Goal: Find specific page/section: Find specific page/section

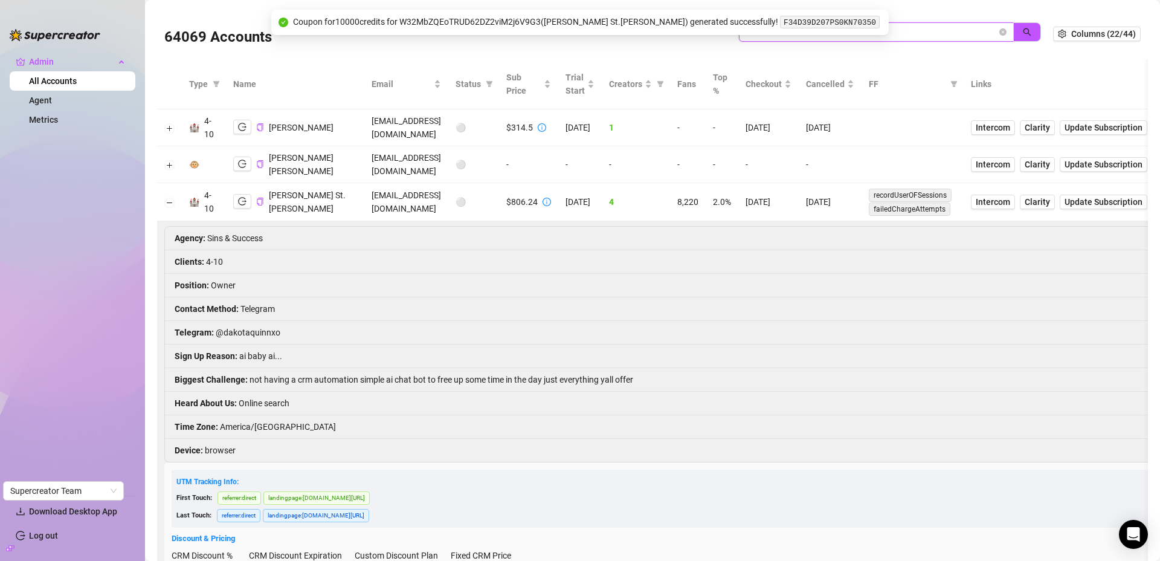
click at [884, 26] on input "landr" at bounding box center [871, 31] width 251 height 13
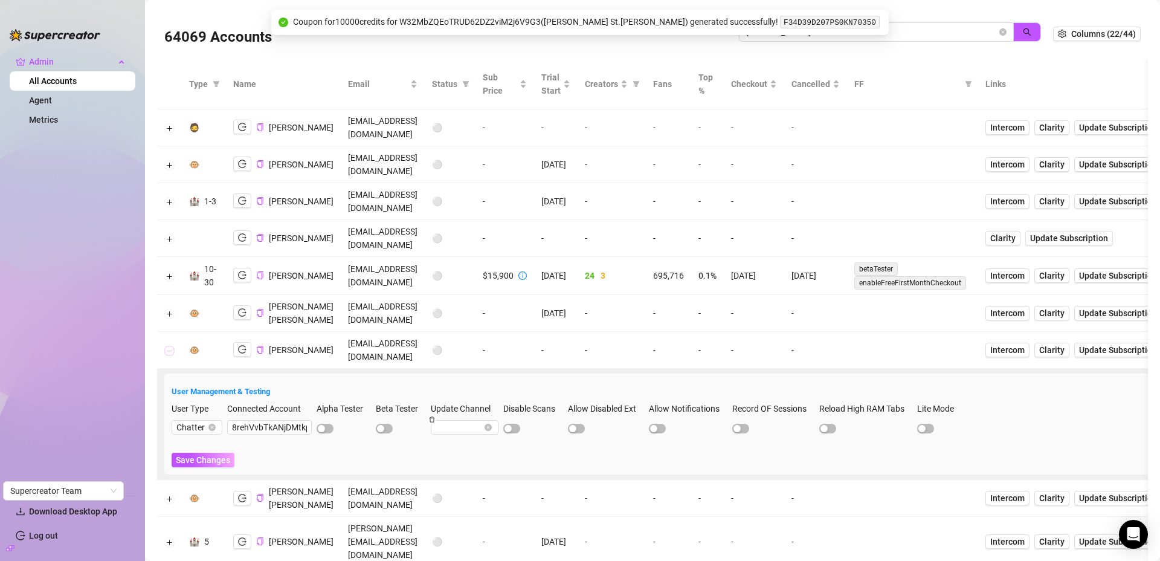
click at [170, 355] on button "Collapse row" at bounding box center [170, 351] width 10 height 10
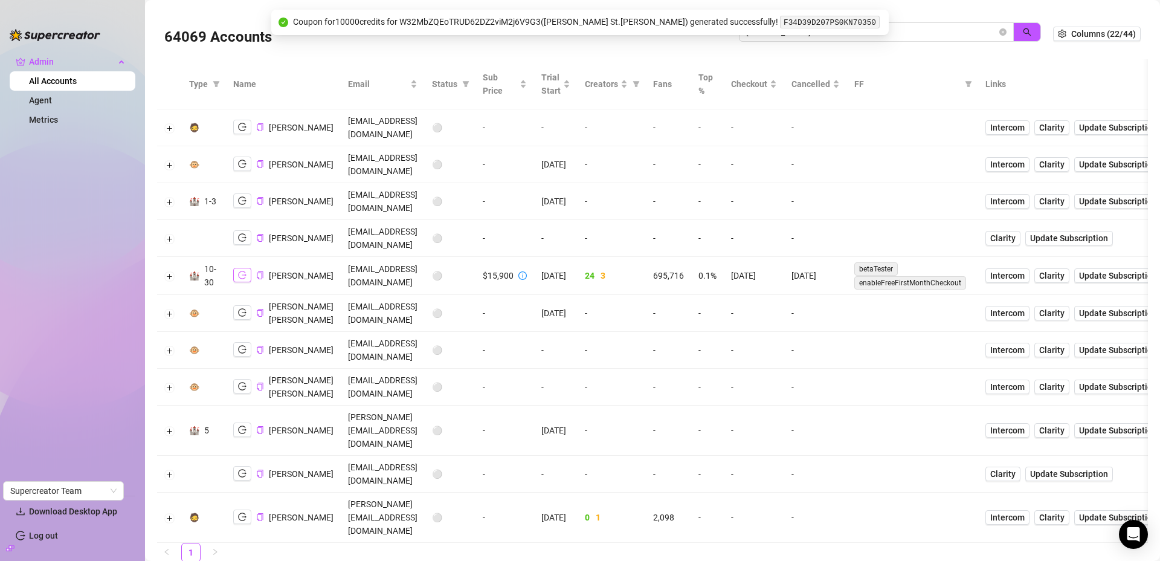
click at [245, 279] on icon "logout" at bounding box center [242, 275] width 8 height 8
click at [167, 281] on button "Expand row" at bounding box center [170, 276] width 10 height 10
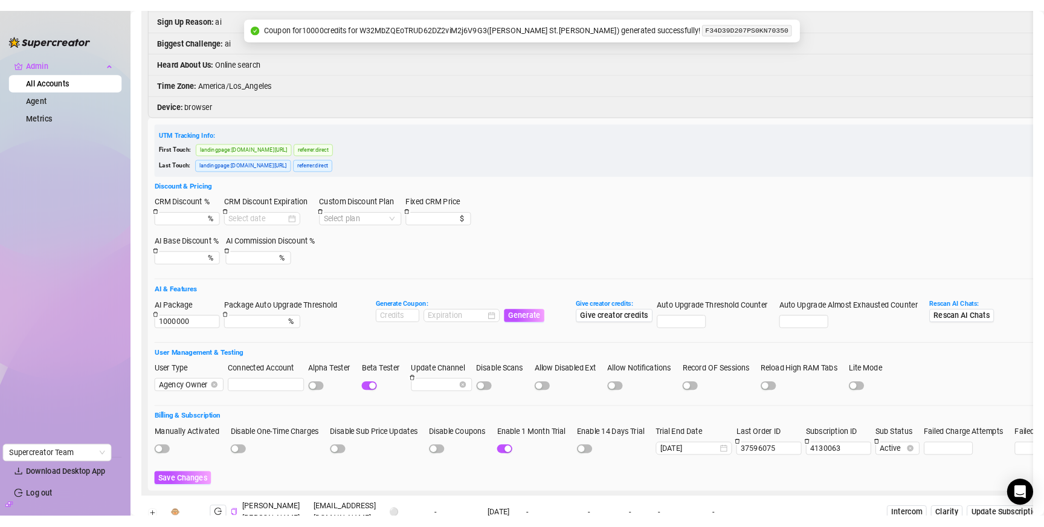
scroll to position [418, 0]
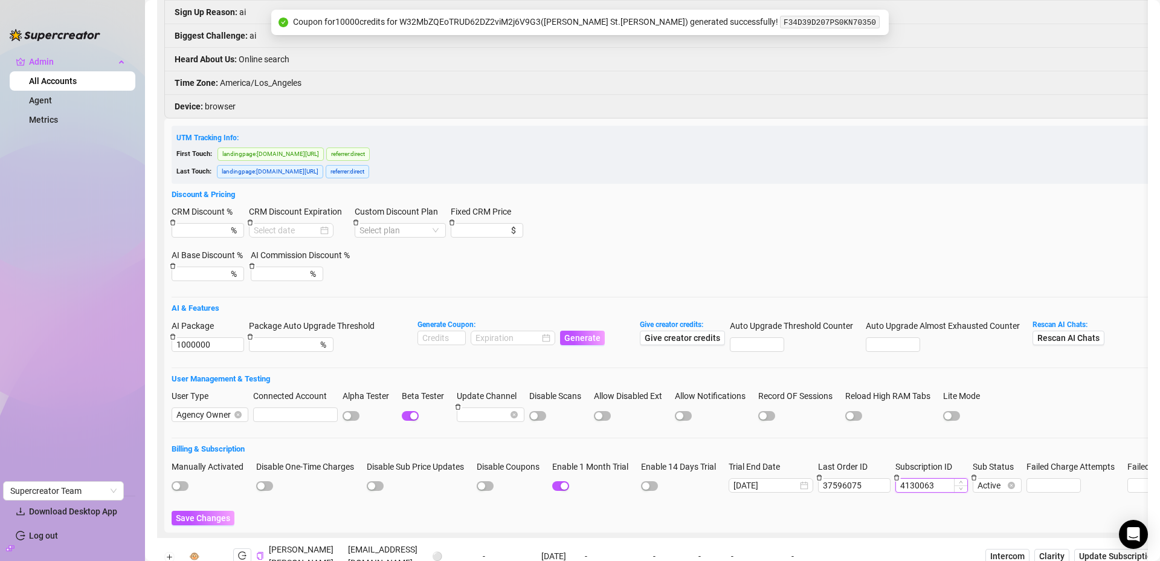
click at [930, 492] on input "4130063" at bounding box center [931, 485] width 71 height 13
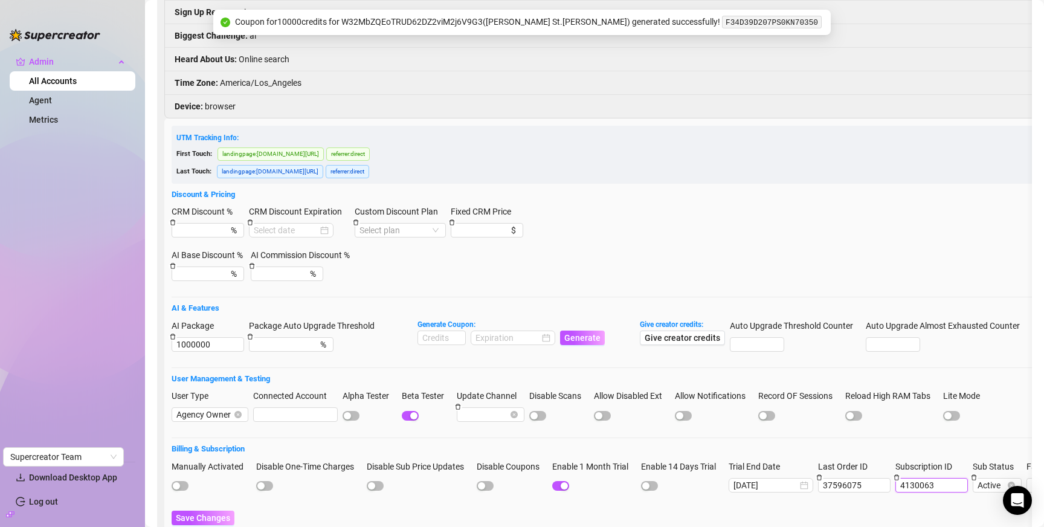
scroll to position [0, 0]
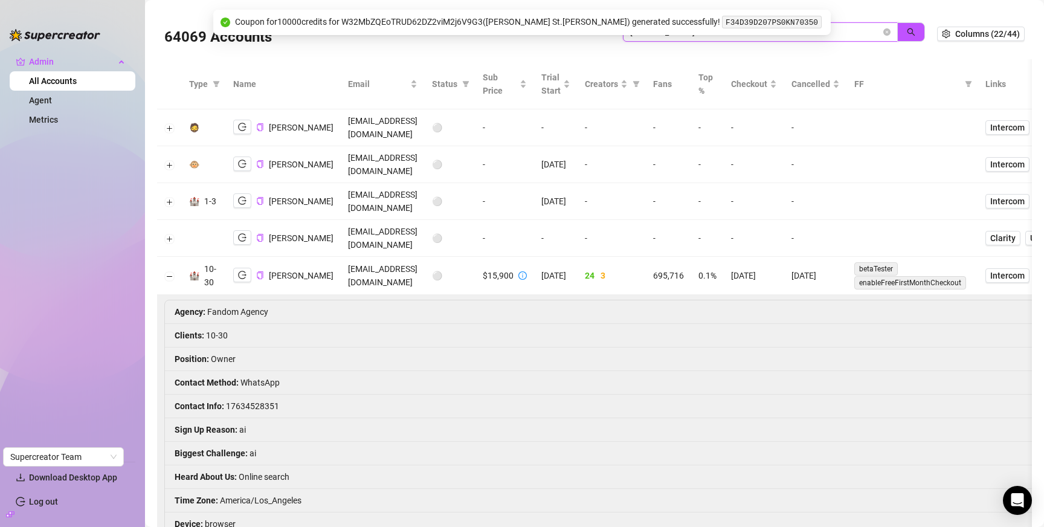
click at [829, 36] on input "john l" at bounding box center [755, 31] width 251 height 13
click at [856, 29] on input "john l" at bounding box center [755, 31] width 251 height 13
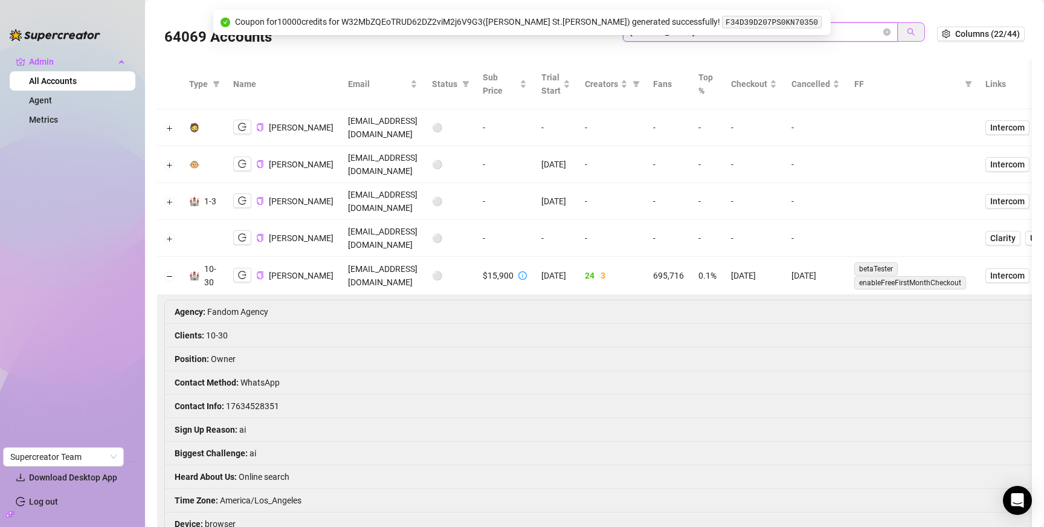
paste input "vNpJMqwAl5XVTa2JiBCjVZNjnsa2"
click at [913, 32] on button "button" at bounding box center [912, 31] width 28 height 19
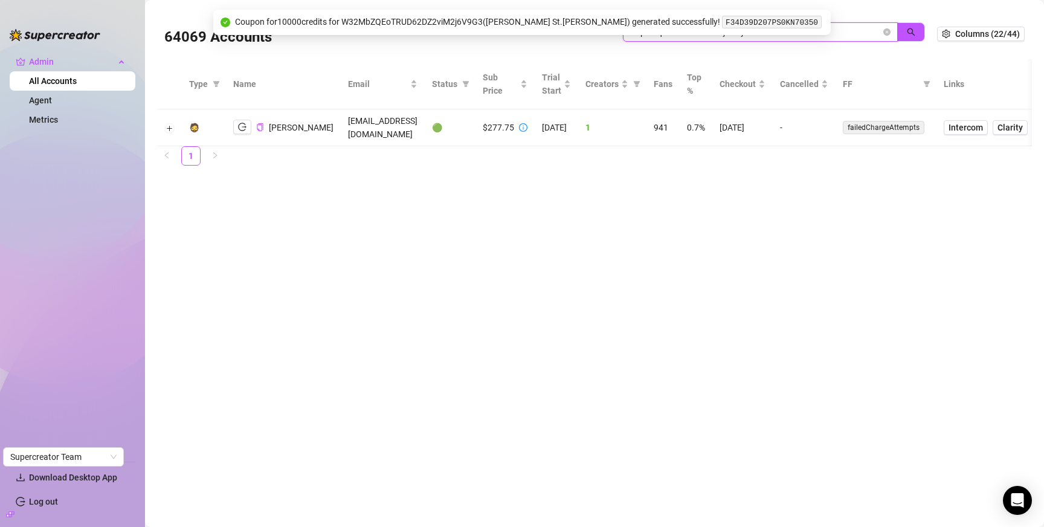
type input "vNpJMqwAl5XVTa2JiBCjVZNjnsa2"
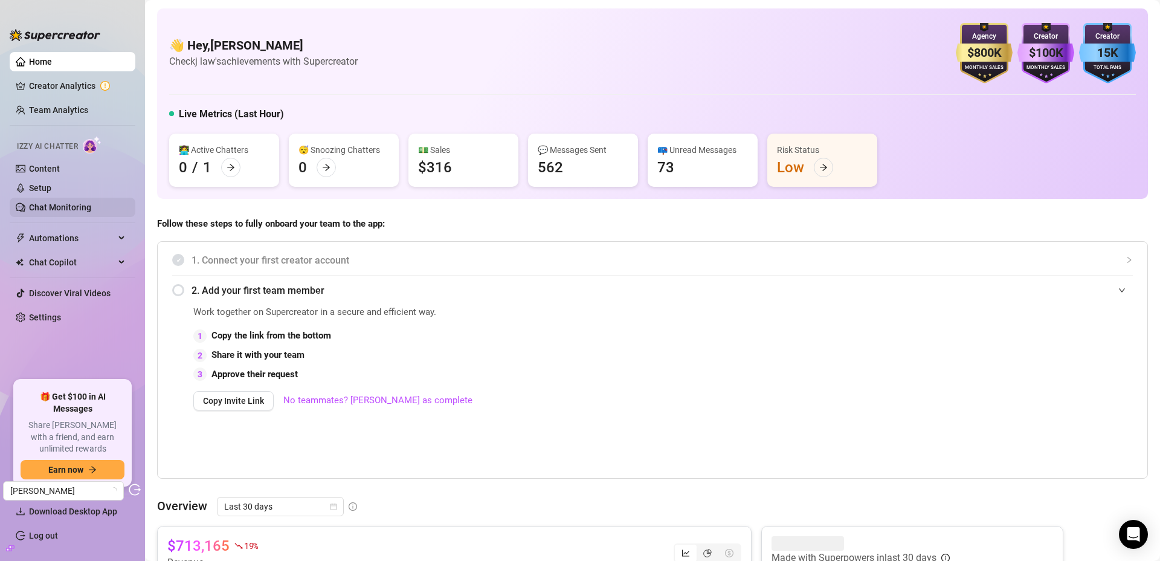
click at [59, 210] on link "Chat Monitoring" at bounding box center [60, 207] width 62 height 10
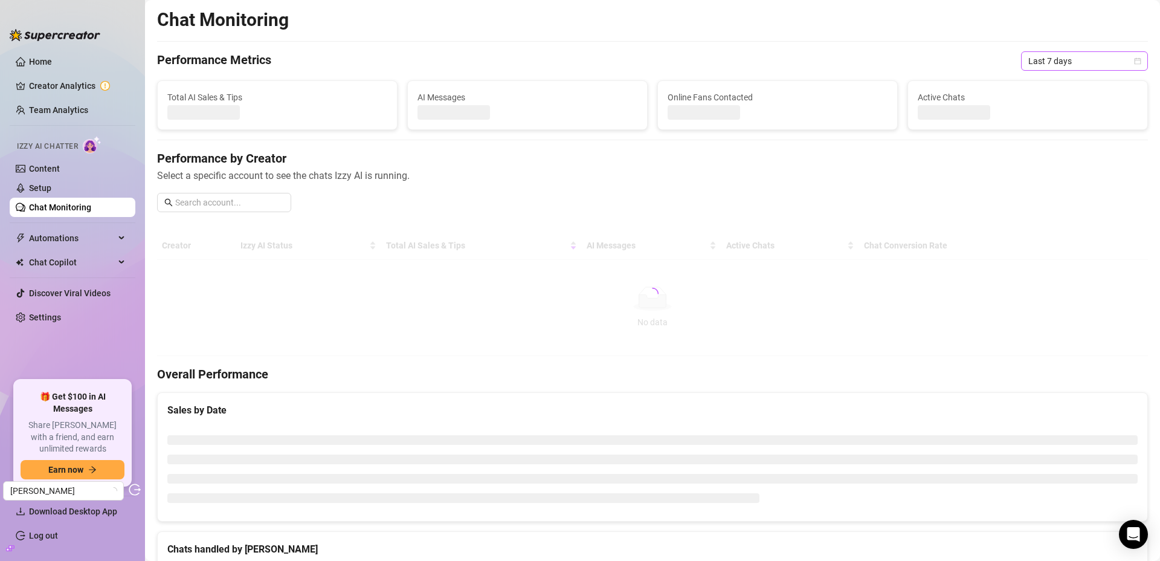
click at [1073, 63] on span "Last 7 days" at bounding box center [1085, 61] width 112 height 18
click at [1046, 160] on div "Custom date" at bounding box center [1076, 162] width 108 height 13
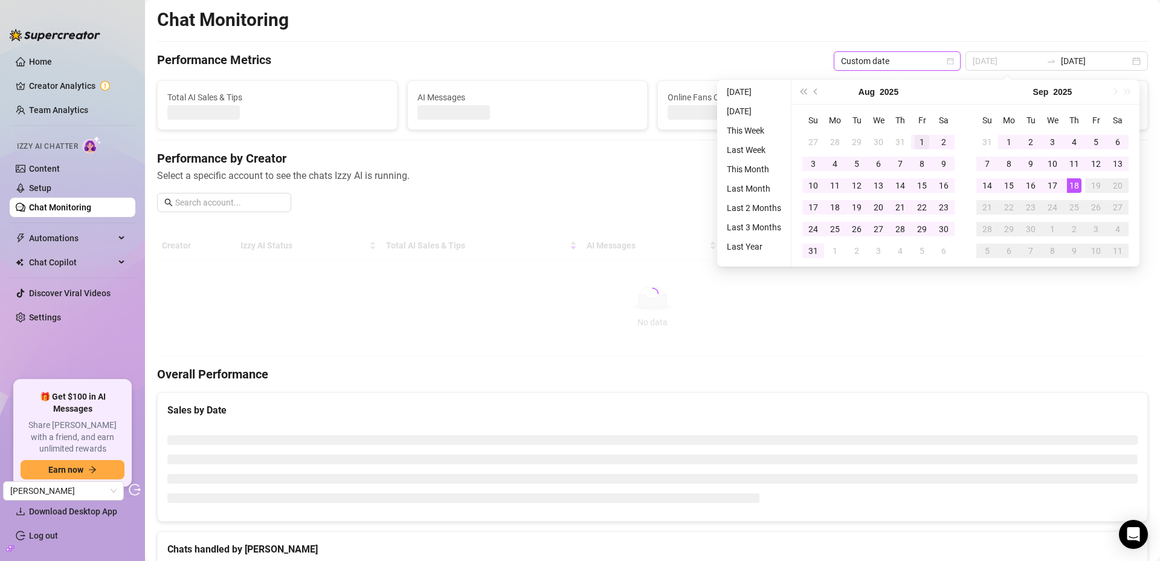
type input "2025-08-01"
click at [922, 140] on div "1" at bounding box center [922, 142] width 15 height 15
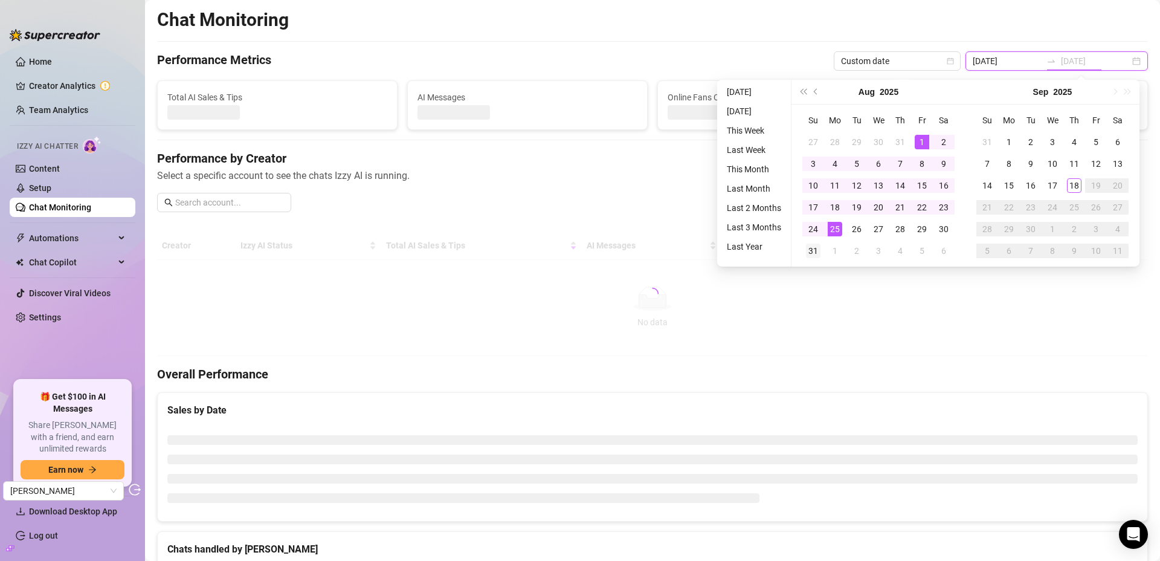
type input "2025-08-31"
click at [813, 249] on div "31" at bounding box center [813, 251] width 15 height 15
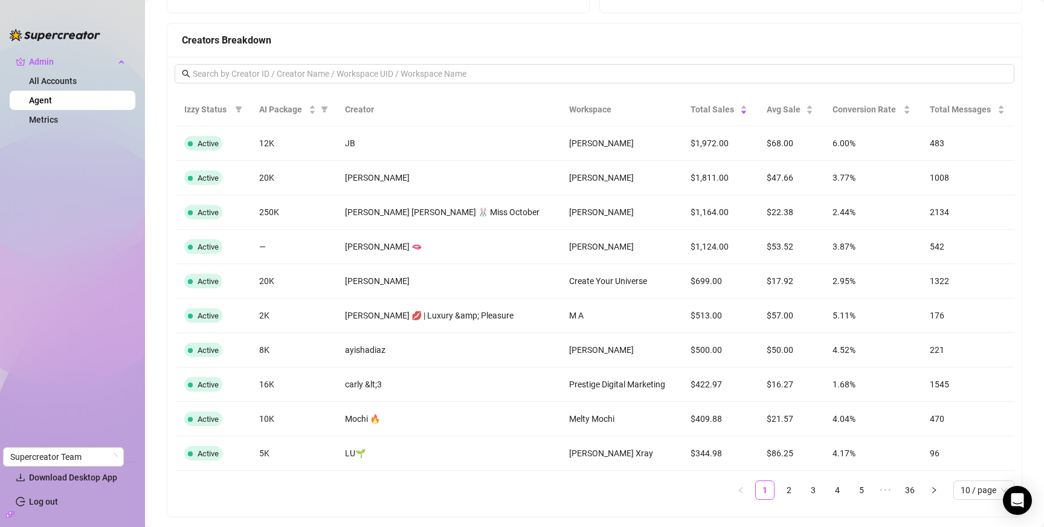
scroll to position [1121, 0]
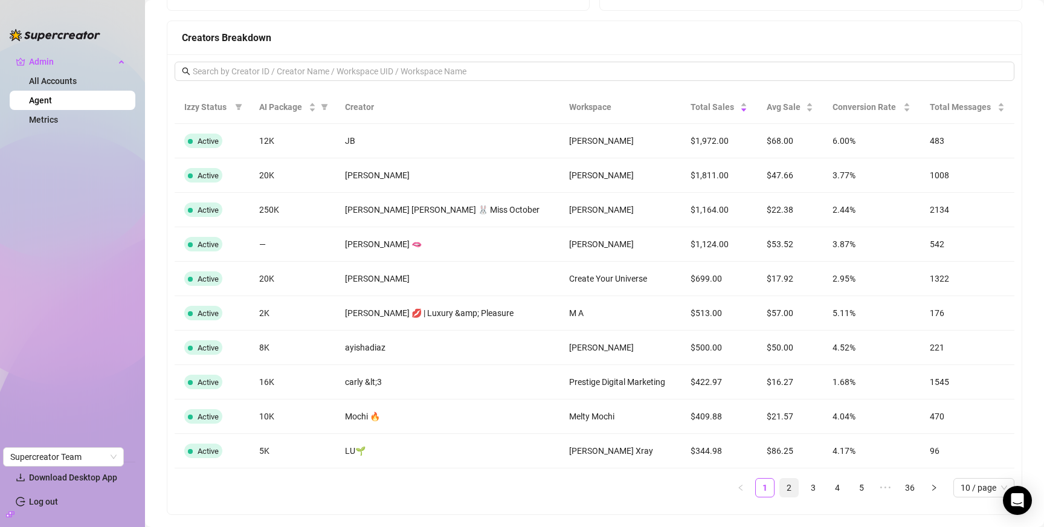
click at [780, 486] on link "2" at bounding box center [789, 488] width 18 height 18
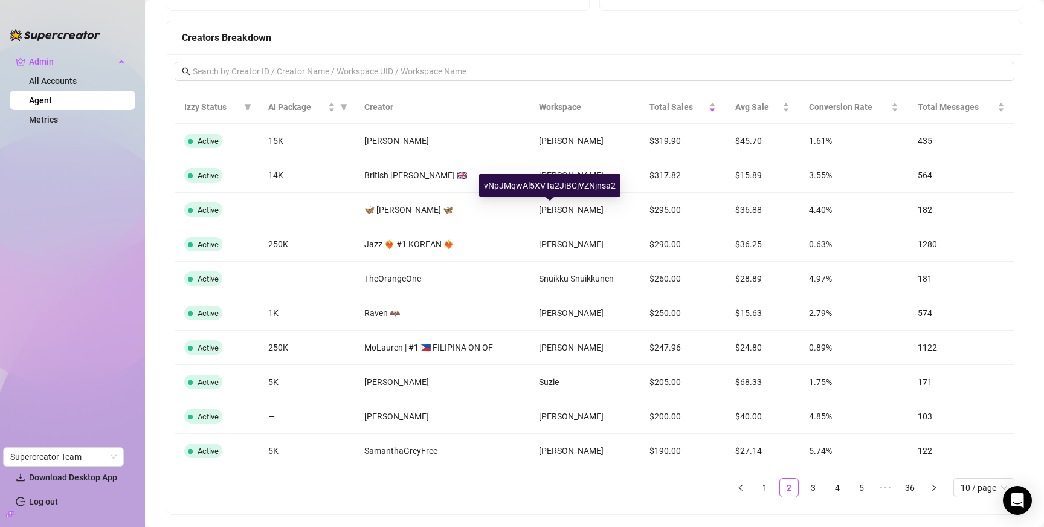
click at [552, 188] on div "vNpJMqwAl5XVTa2JiBCjVZNjnsa2" at bounding box center [549, 185] width 141 height 23
copy div "vNpJMqwAl5XVTa2JiBCjVZNjnsa2"
click at [804, 490] on link "3" at bounding box center [813, 488] width 18 height 18
